Goal: Task Accomplishment & Management: Complete application form

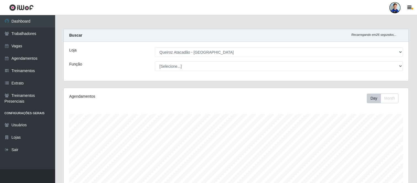
select select "517"
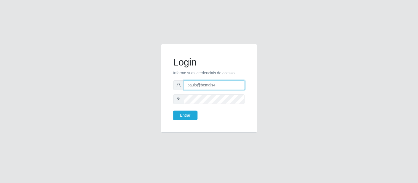
drag, startPoint x: 215, startPoint y: 89, endPoint x: 184, endPoint y: 83, distance: 32.1
click at [184, 83] on input "paulo@bemais4" at bounding box center [214, 86] width 61 height 10
type input "juliomarques@queiroz"
click at [173, 111] on button "Entrar" at bounding box center [185, 116] width 24 height 10
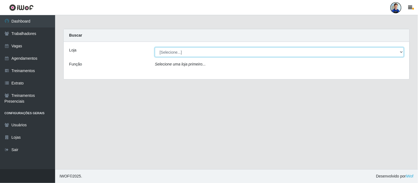
click at [183, 51] on select "[Selecione...] Hiper Queiroz - Nova Betânia Hiper Queiroz - São Bento Queiroz A…" at bounding box center [279, 52] width 249 height 10
select select "225"
click at [155, 47] on select "[Selecione...] Hiper Queiroz - Nova Betânia Hiper Queiroz - São Bento Queiroz A…" at bounding box center [279, 52] width 249 height 10
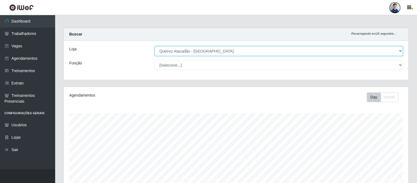
scroll to position [1, 0]
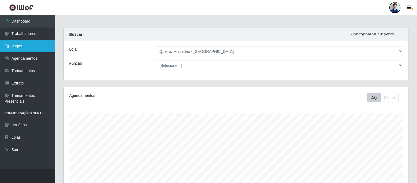
click at [9, 49] on link "Vagas" at bounding box center [27, 46] width 55 height 12
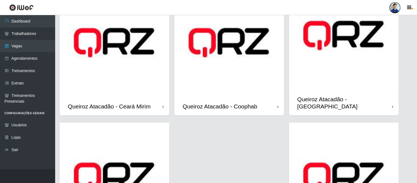
scroll to position [283, 0]
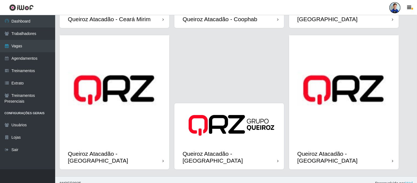
click at [113, 94] on img at bounding box center [115, 90] width 110 height 110
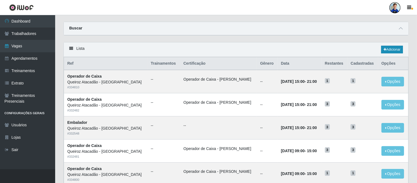
scroll to position [13, 0]
click at [389, 48] on link "Adicionar" at bounding box center [392, 49] width 22 height 8
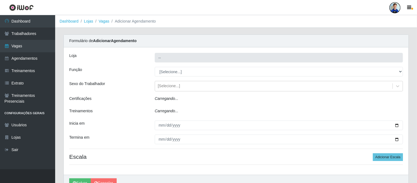
type input "Queiroz Atacadão - [GEOGRAPHIC_DATA]"
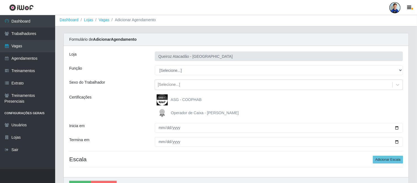
scroll to position [2, 0]
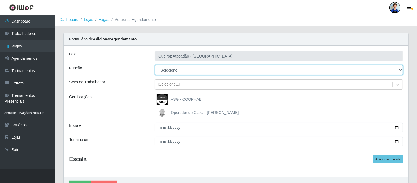
click at [173, 70] on select "[Selecione...] Embalador Embalador + Embalador ++ Operador de Caixa Operador de…" at bounding box center [279, 70] width 248 height 10
select select "70"
click at [155, 65] on select "[Selecione...] Embalador Embalador + Embalador ++ Operador de Caixa Operador de…" at bounding box center [279, 70] width 248 height 10
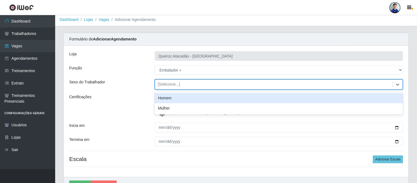
click at [169, 87] on div "[Selecione...]" at bounding box center [169, 85] width 22 height 6
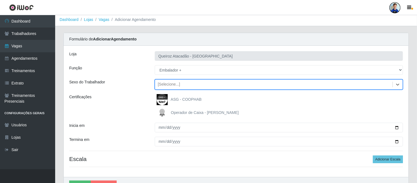
click at [169, 87] on div "[Selecione...]" at bounding box center [169, 85] width 22 height 6
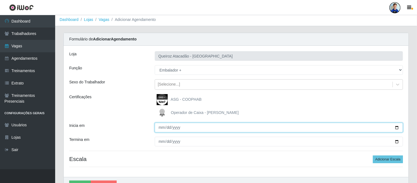
click at [161, 125] on input "Inicia em" at bounding box center [279, 128] width 248 height 10
type input "2025-08-30"
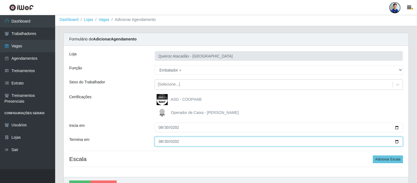
type input "2025-08-30"
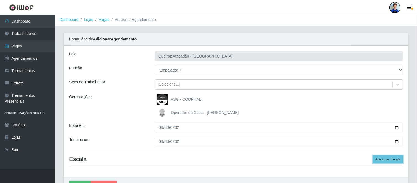
click at [373, 156] on button "Adicionar Escala" at bounding box center [388, 160] width 30 height 8
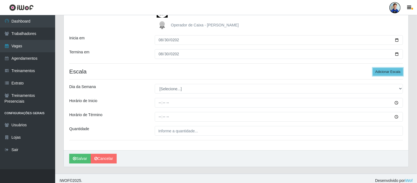
scroll to position [90, 0]
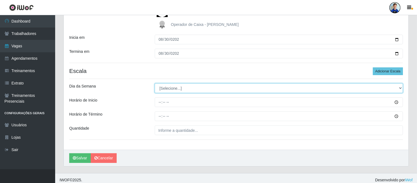
click at [179, 90] on select "[Selecione...] Segunda Terça Quarta Quinta Sexta Sábado Domingo" at bounding box center [279, 89] width 248 height 10
select select "6"
click at [155, 84] on select "[Selecione...] Segunda Terça Quarta Quinta Sexta Sábado Domingo" at bounding box center [279, 89] width 248 height 10
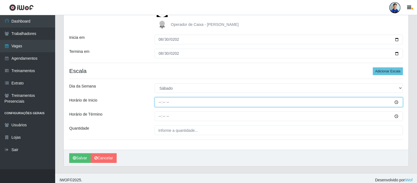
type input "10:00"
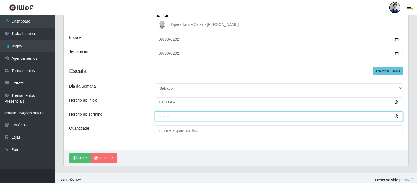
type input "16:00"
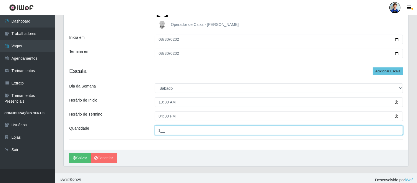
type input "1__"
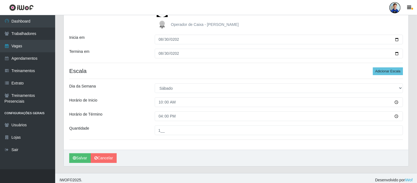
click at [135, 82] on div "Loja Queiroz Atacadão - Mossoró Função [Selecione...] Embalador Embalador + Emb…" at bounding box center [236, 54] width 345 height 193
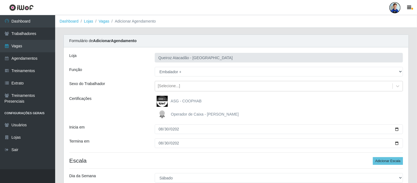
scroll to position [94, 0]
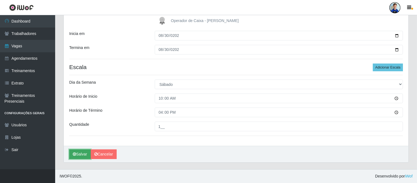
click at [79, 152] on button "Salvar" at bounding box center [80, 155] width 22 height 10
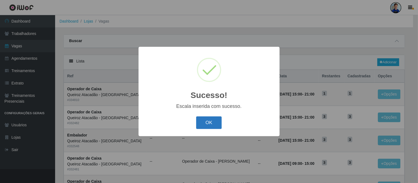
click at [205, 124] on button "OK" at bounding box center [209, 123] width 26 height 13
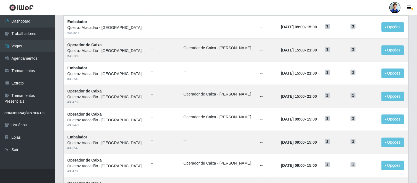
scroll to position [284, 0]
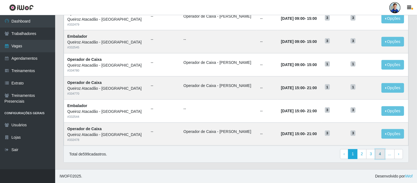
click at [380, 156] on link "4" at bounding box center [379, 154] width 9 height 10
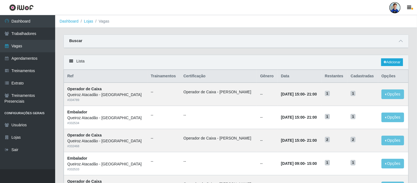
scroll to position [284, 0]
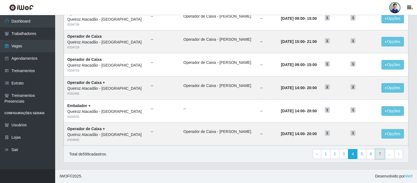
click at [381, 157] on link "7" at bounding box center [379, 154] width 9 height 10
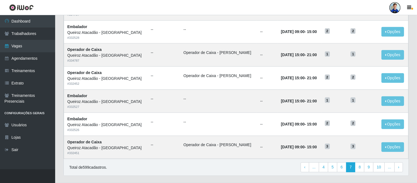
scroll to position [284, 0]
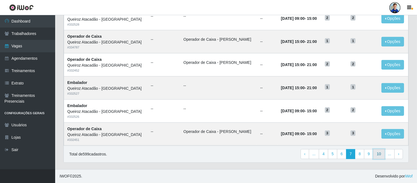
click at [379, 156] on link "10" at bounding box center [379, 154] width 12 height 10
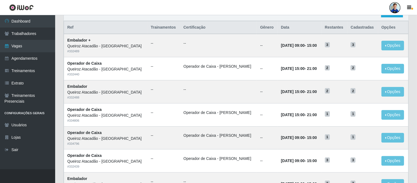
scroll to position [284, 0]
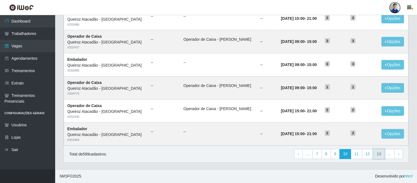
click at [379, 155] on link "13" at bounding box center [379, 154] width 12 height 10
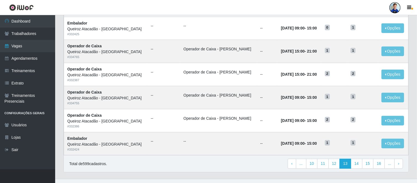
scroll to position [284, 0]
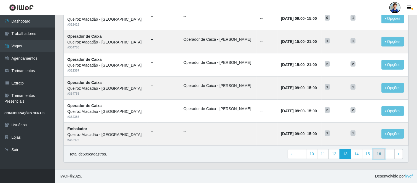
click at [379, 155] on link "16" at bounding box center [379, 154] width 12 height 10
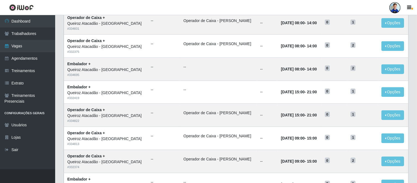
scroll to position [284, 0]
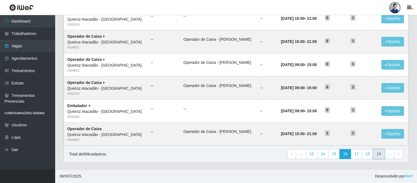
click at [377, 153] on link "19" at bounding box center [379, 154] width 12 height 10
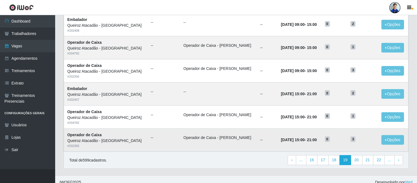
scroll to position [279, 0]
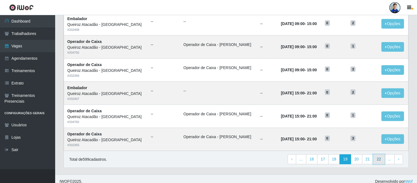
click at [375, 158] on link "22" at bounding box center [379, 160] width 12 height 10
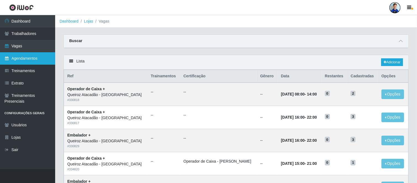
click at [26, 61] on link "Agendamentos" at bounding box center [27, 58] width 55 height 12
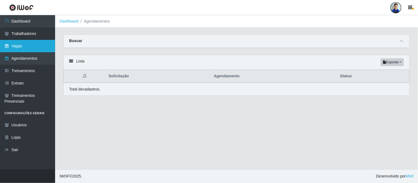
click at [28, 48] on link "Vagas" at bounding box center [27, 46] width 55 height 12
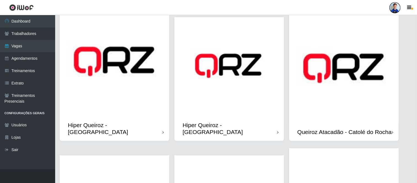
scroll to position [30, 0]
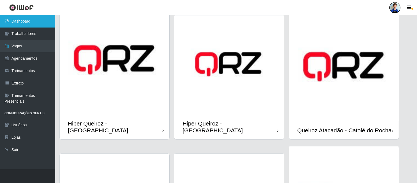
click at [31, 24] on link "Dashboard" at bounding box center [27, 21] width 55 height 12
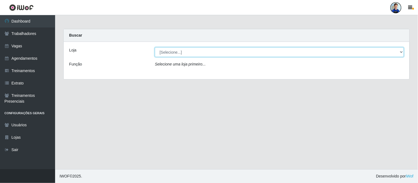
click at [382, 54] on select "[Selecione...] Hiper Queiroz - Nova Betânia Hiper Queiroz - São Bento Queiroz A…" at bounding box center [279, 52] width 249 height 10
select select "517"
click at [155, 47] on select "[Selecione...] Hiper Queiroz - Nova Betânia Hiper Queiroz - São Bento Queiroz A…" at bounding box center [279, 52] width 249 height 10
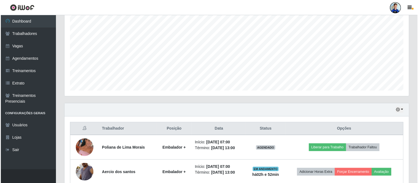
scroll to position [158, 0]
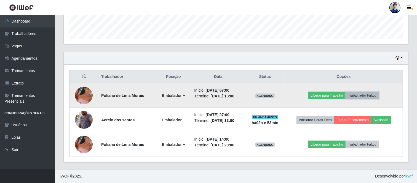
click at [364, 97] on button "Trabalhador Faltou" at bounding box center [362, 96] width 33 height 8
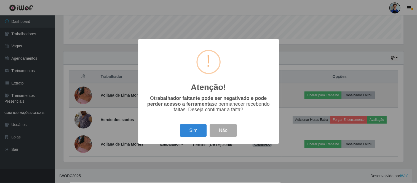
scroll to position [114, 341]
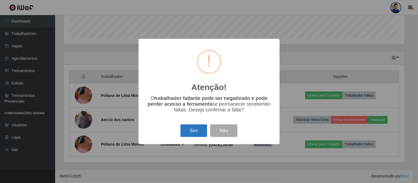
click at [199, 131] on button "Sim" at bounding box center [194, 131] width 27 height 13
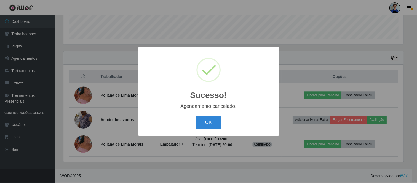
scroll to position [109, 0]
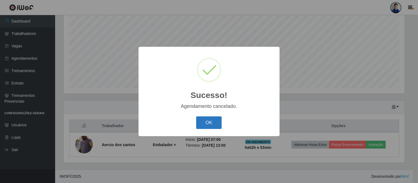
click at [210, 119] on button "OK" at bounding box center [209, 123] width 26 height 13
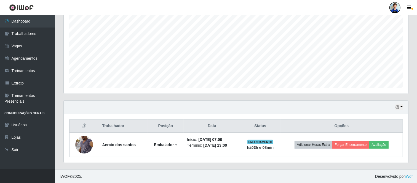
scroll to position [0, 0]
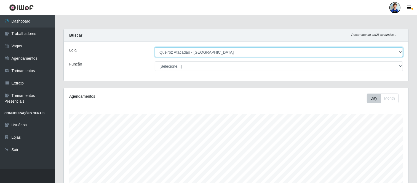
click at [200, 53] on select "[Selecione...] Hiper Queiroz - Nova Betânia Hiper Queiroz - São Bento Queiroz A…" at bounding box center [279, 52] width 248 height 10
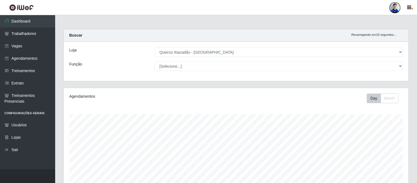
click at [127, 28] on main "Carregando... Buscar Recarregando em 19 segundos... Loja [Selecione...] Hiper Q…" at bounding box center [236, 147] width 362 height 264
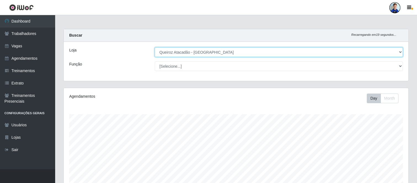
click at [191, 53] on select "[Selecione...] Hiper Queiroz - Nova Betânia Hiper Queiroz - São Bento Queiroz A…" at bounding box center [279, 52] width 248 height 10
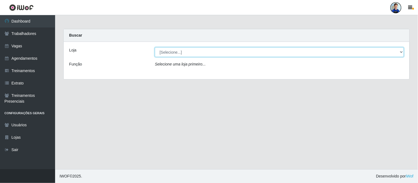
click at [183, 52] on select "[Selecione...] Hiper Queiroz - [GEOGRAPHIC_DATA] Hiper Queiroz - Boa Vista Hipe…" at bounding box center [279, 52] width 249 height 10
select select "514"
click at [155, 47] on select "[Selecione...] Hiper Queiroz - [GEOGRAPHIC_DATA] Hiper Queiroz - Boa Vista Hipe…" at bounding box center [279, 52] width 249 height 10
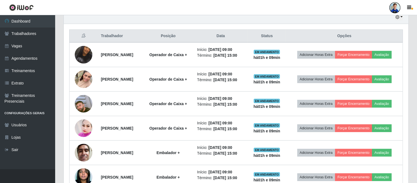
scroll to position [195, 0]
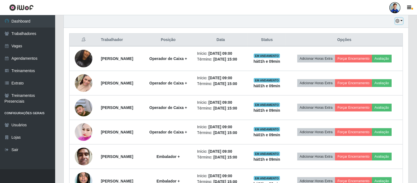
click at [397, 22] on icon "button" at bounding box center [398, 21] width 4 height 4
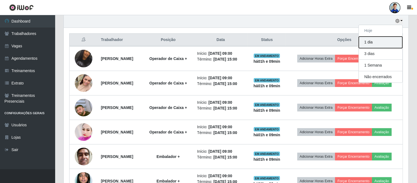
click at [377, 41] on button "1 dia" at bounding box center [381, 43] width 44 height 12
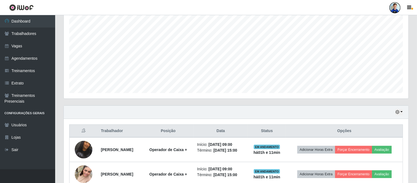
scroll to position [103, 0]
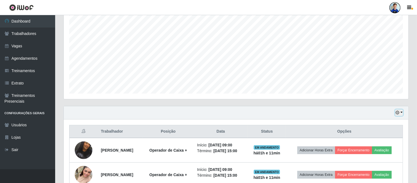
click at [398, 111] on icon "button" at bounding box center [398, 113] width 4 height 4
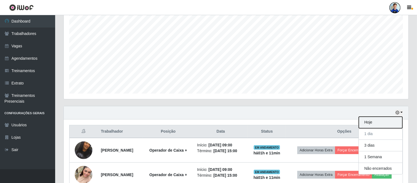
click at [380, 121] on button "Hoje" at bounding box center [381, 123] width 44 height 12
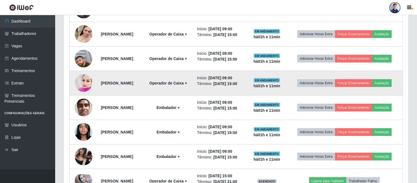
scroll to position [245, 0]
